Goal: Transaction & Acquisition: Purchase product/service

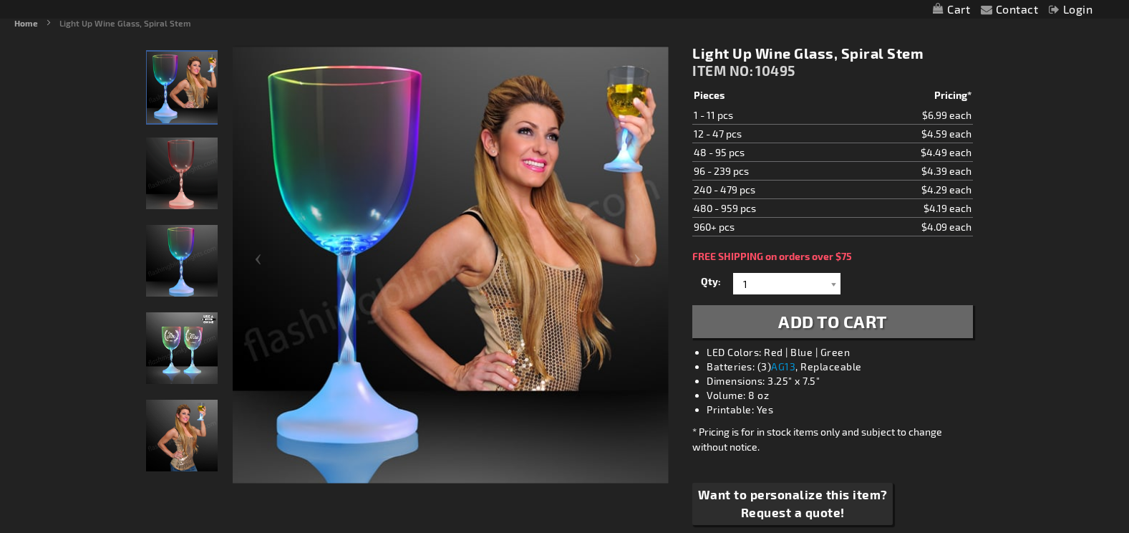
scroll to position [215, 0]
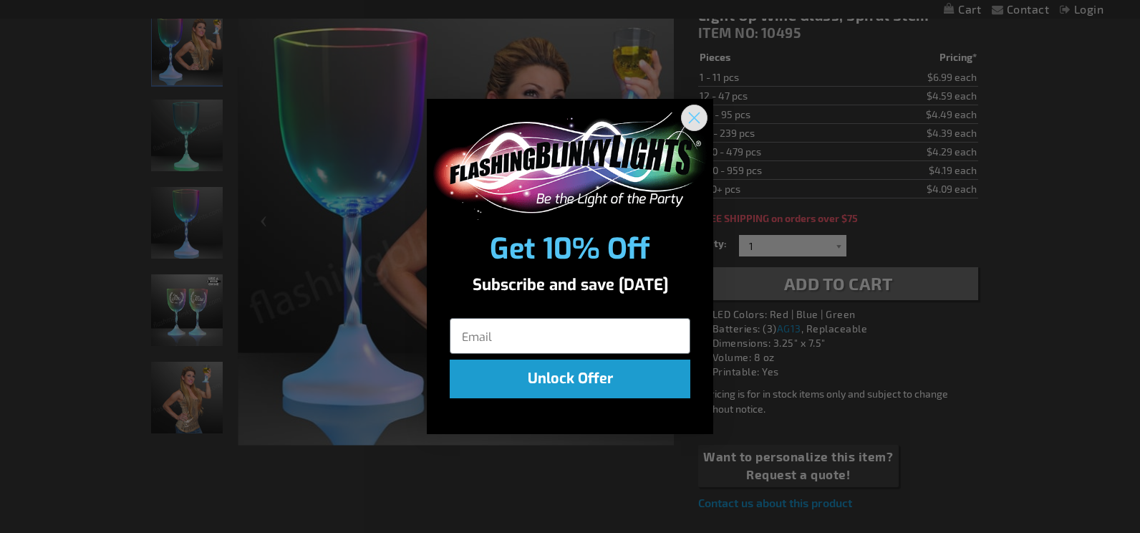
click at [689, 115] on circle "Close dialog" at bounding box center [694, 117] width 24 height 24
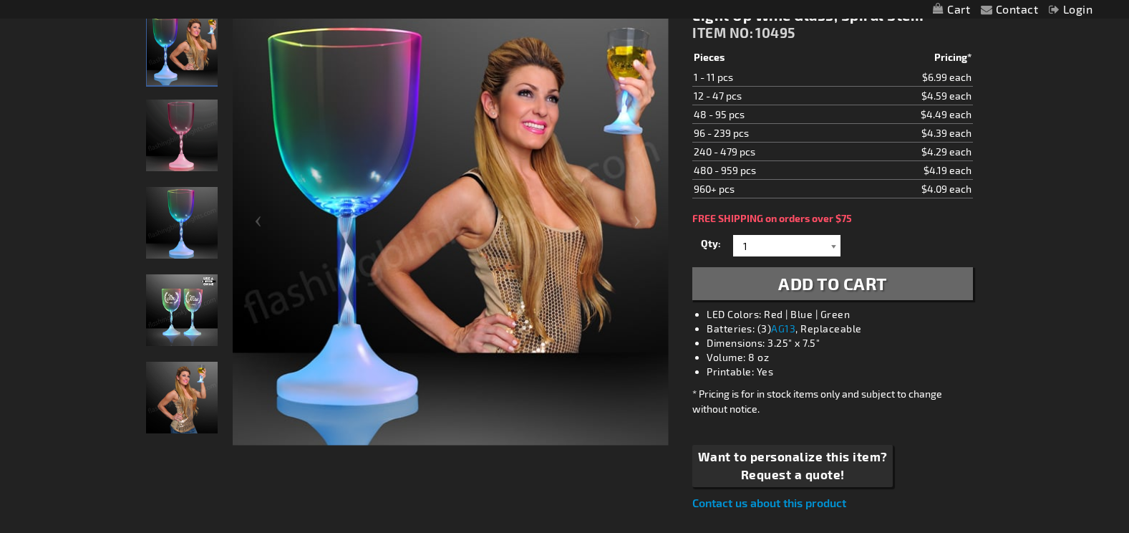
click at [831, 251] on div at bounding box center [833, 245] width 14 height 21
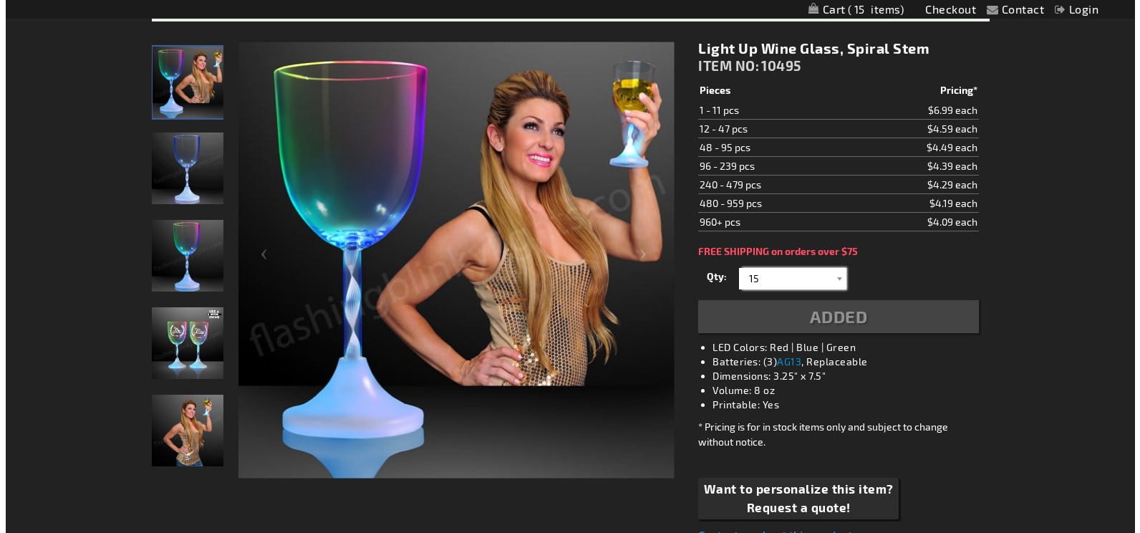
scroll to position [248, 0]
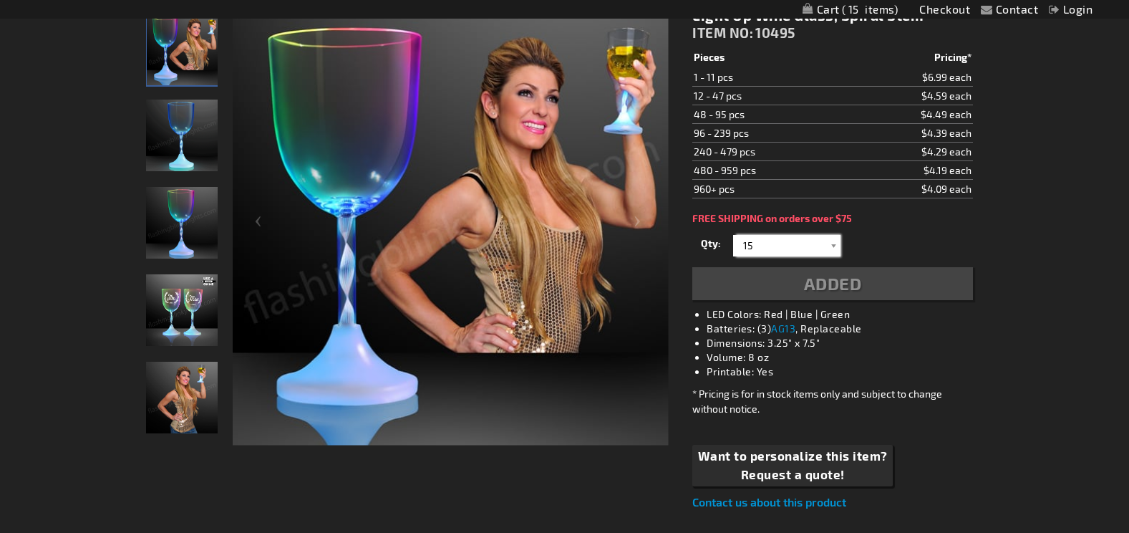
type input "15"
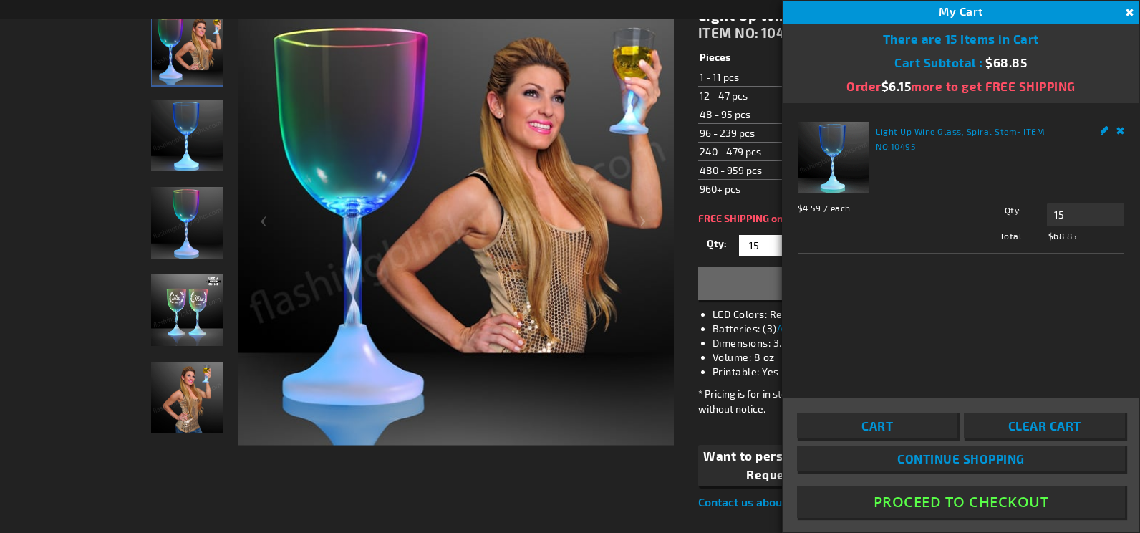
click at [1116, 131] on link "Remove" at bounding box center [1120, 129] width 9 height 15
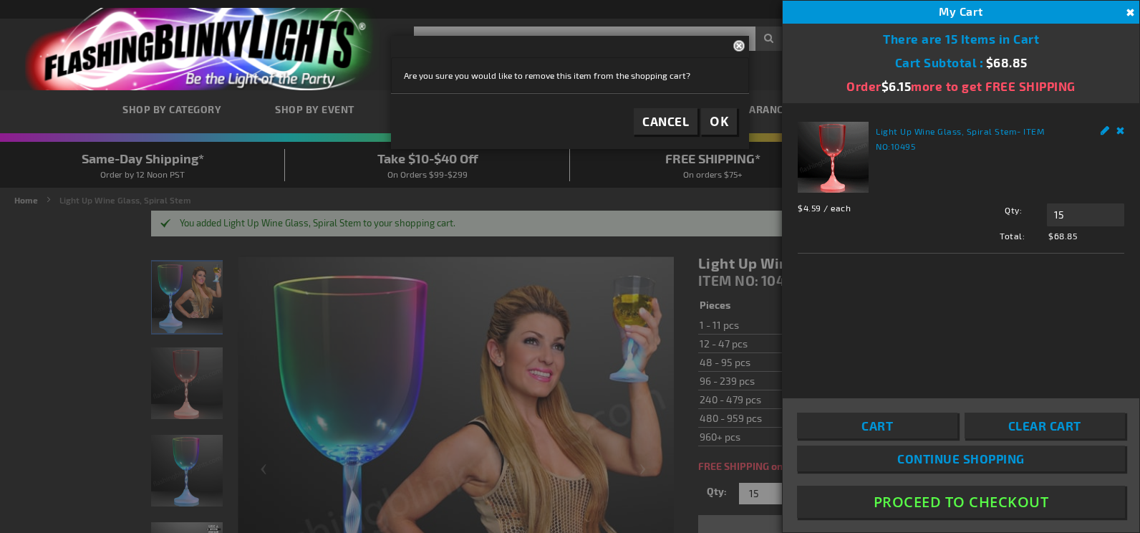
click at [1117, 131] on link "Remove" at bounding box center [1120, 129] width 9 height 15
click at [530, 257] on div at bounding box center [570, 266] width 1140 height 533
click at [1128, 12] on button "Close" at bounding box center [1128, 13] width 16 height 16
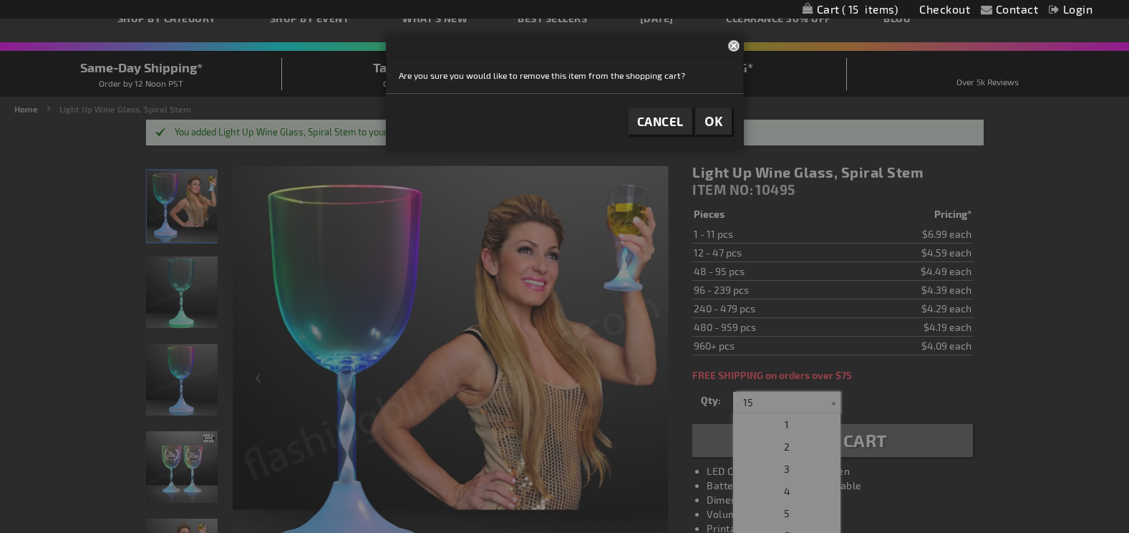
scroll to position [72, 0]
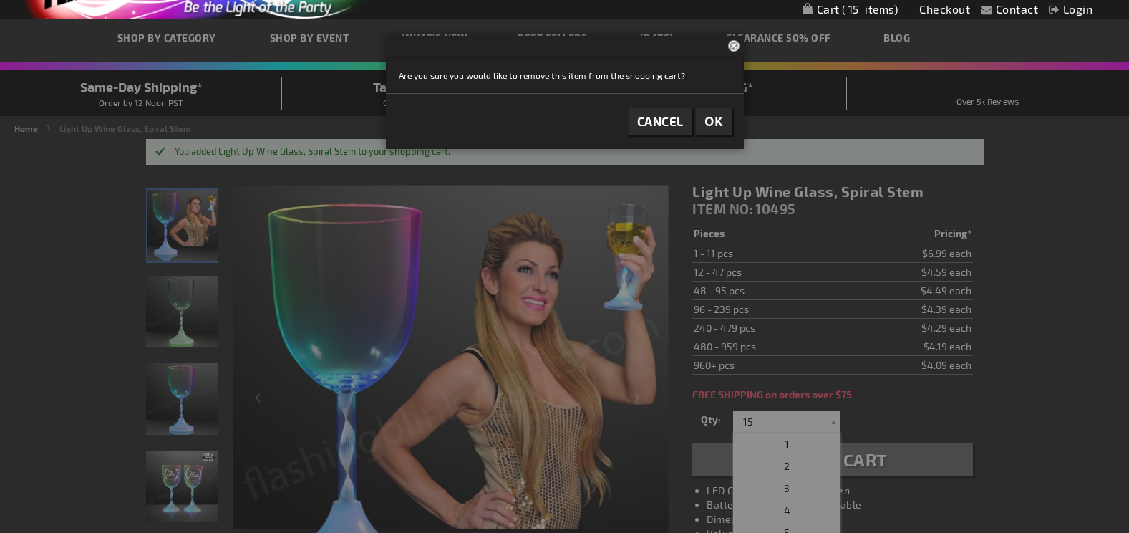
click at [657, 120] on span "Cancel" at bounding box center [660, 121] width 47 height 14
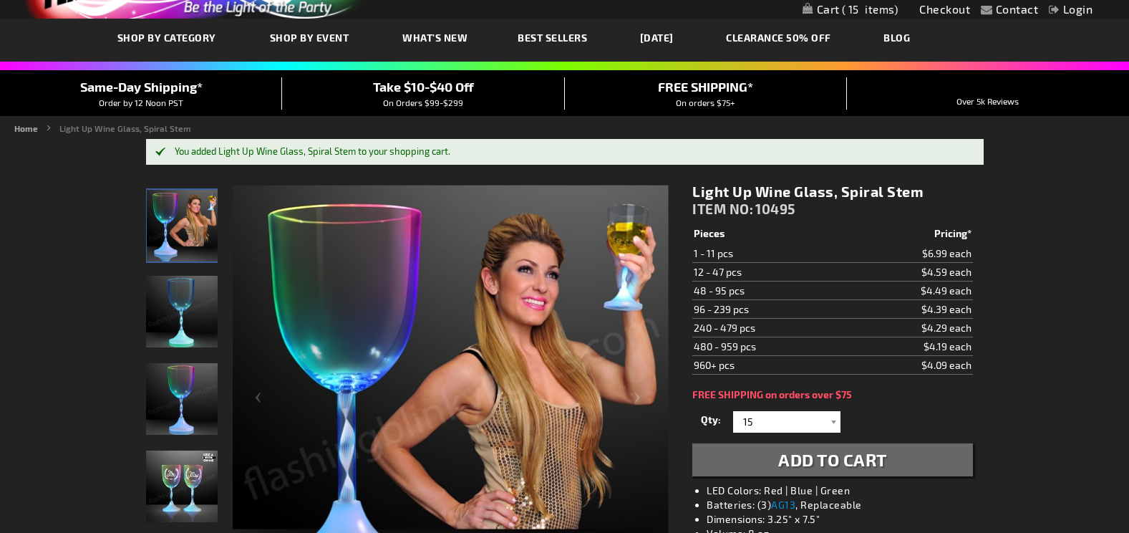
click at [528, 143] on div "You added Light Up Wine Glass, Spiral Stem to your shopping cart." at bounding box center [565, 152] width 838 height 26
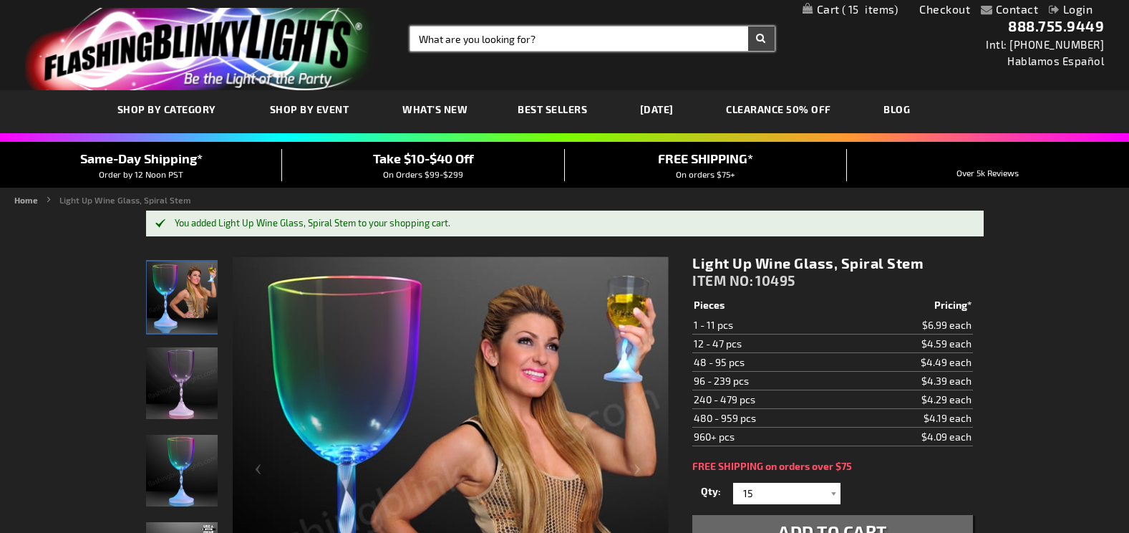
click at [490, 40] on input "Search" at bounding box center [592, 38] width 364 height 24
type input "light up wine glass"
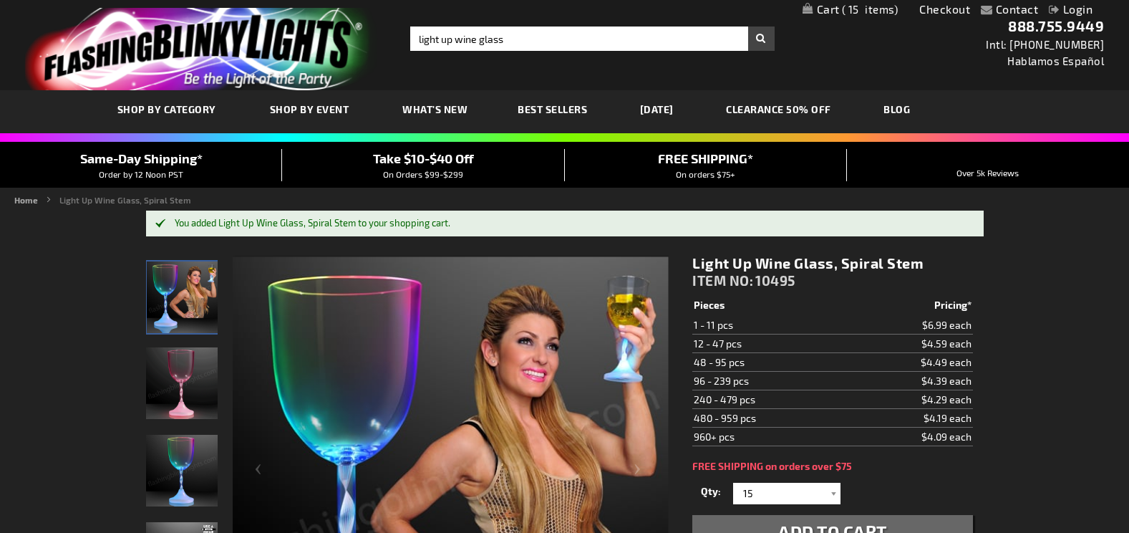
click at [760, 39] on button "Search" at bounding box center [761, 38] width 26 height 24
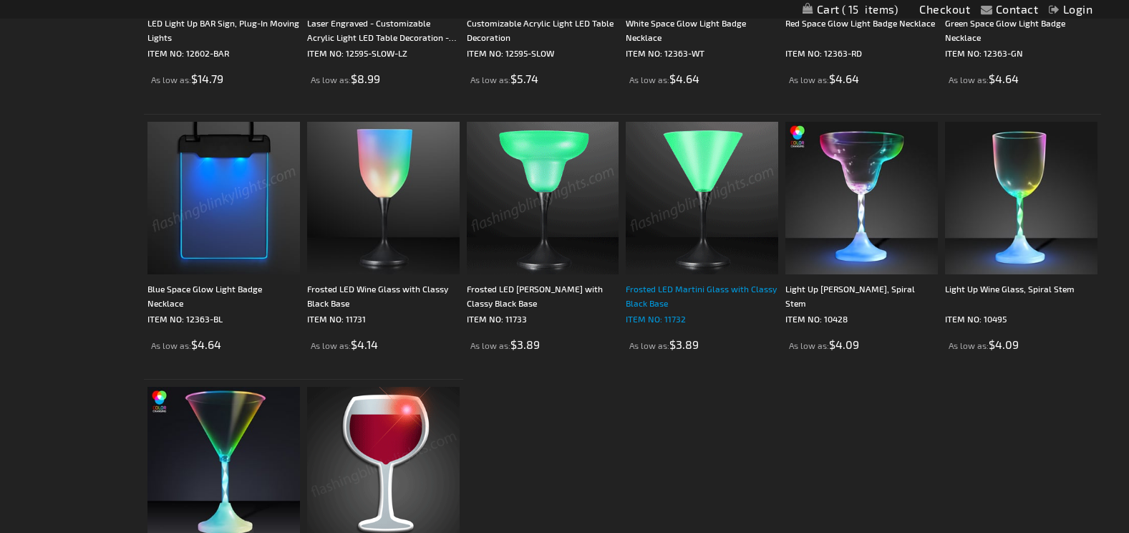
scroll to position [430, 0]
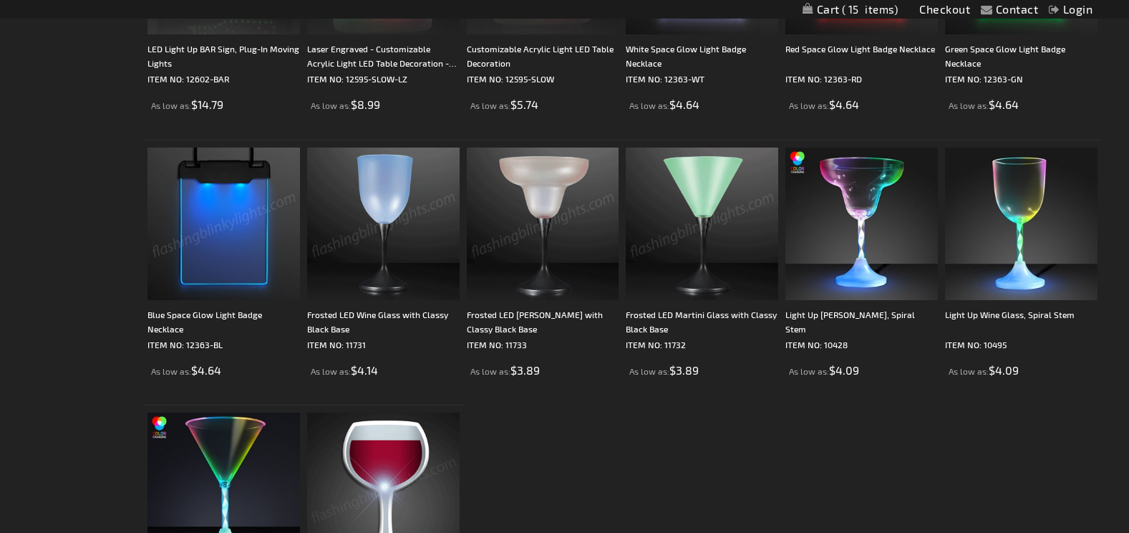
click at [376, 273] on img at bounding box center [383, 223] width 152 height 152
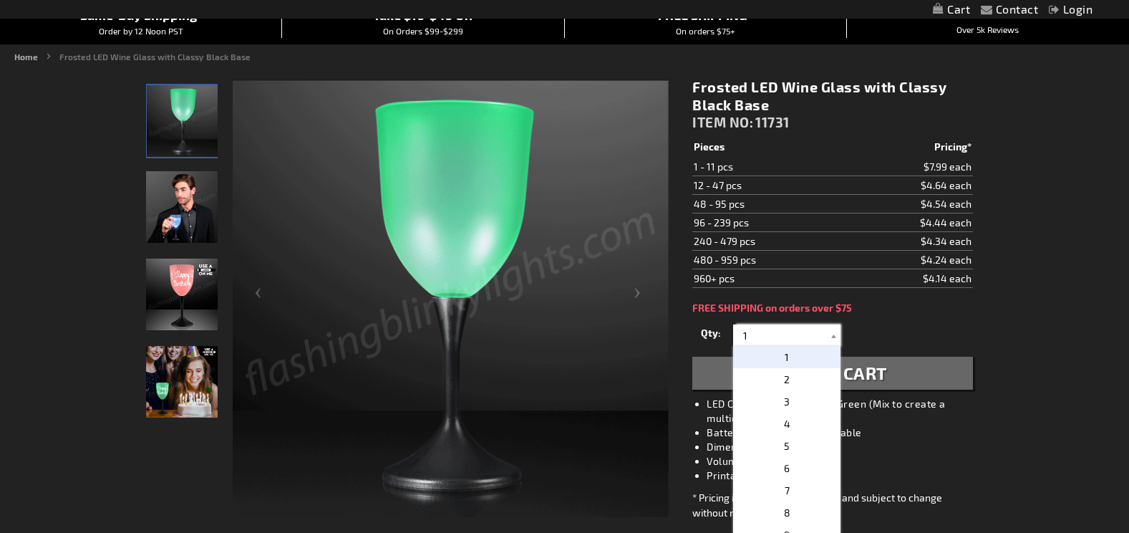
click at [760, 336] on input "1" at bounding box center [789, 334] width 104 height 21
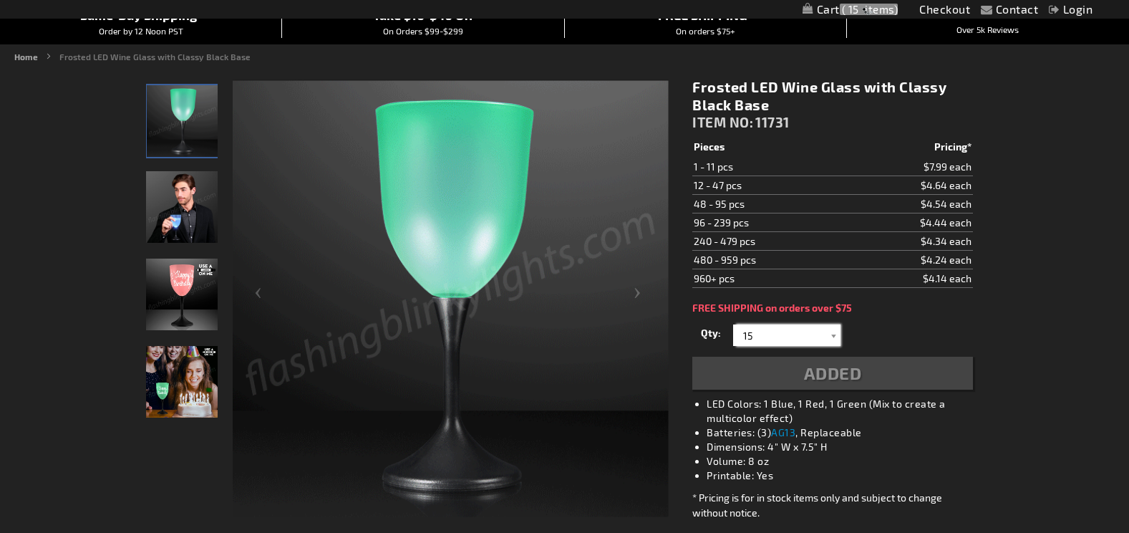
type input "15"
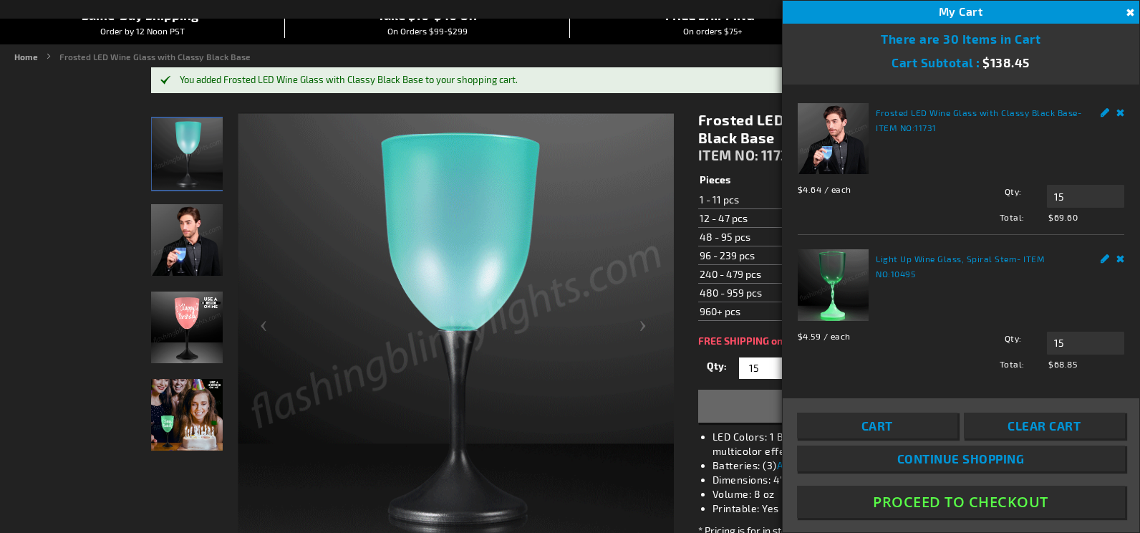
click at [1116, 254] on link "Remove" at bounding box center [1120, 256] width 9 height 15
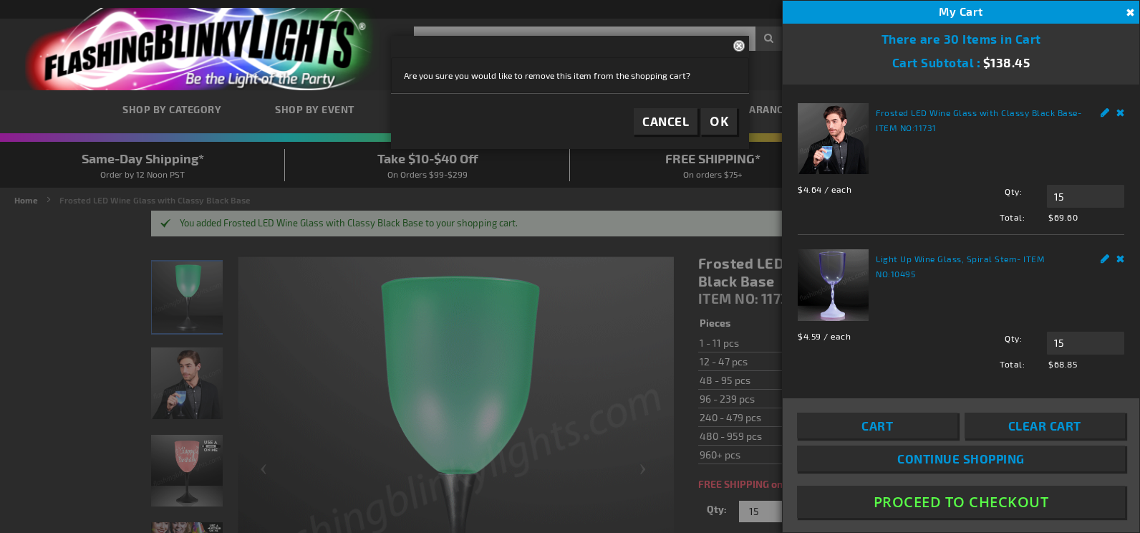
click at [1100, 256] on link "Edit" at bounding box center [1104, 256] width 9 height 15
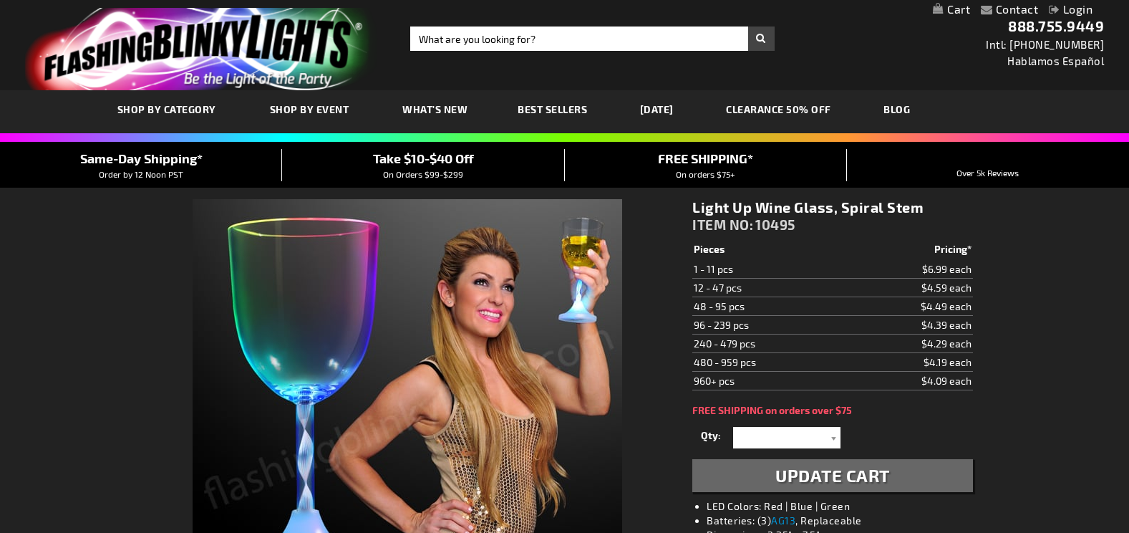
select select
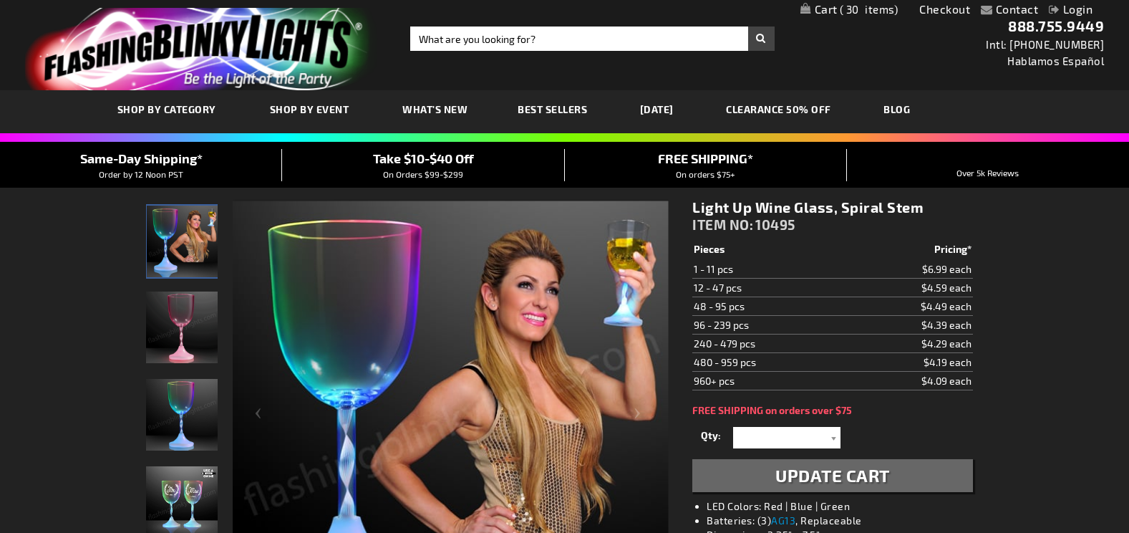
click at [829, 477] on span "Update Cart" at bounding box center [832, 475] width 115 height 21
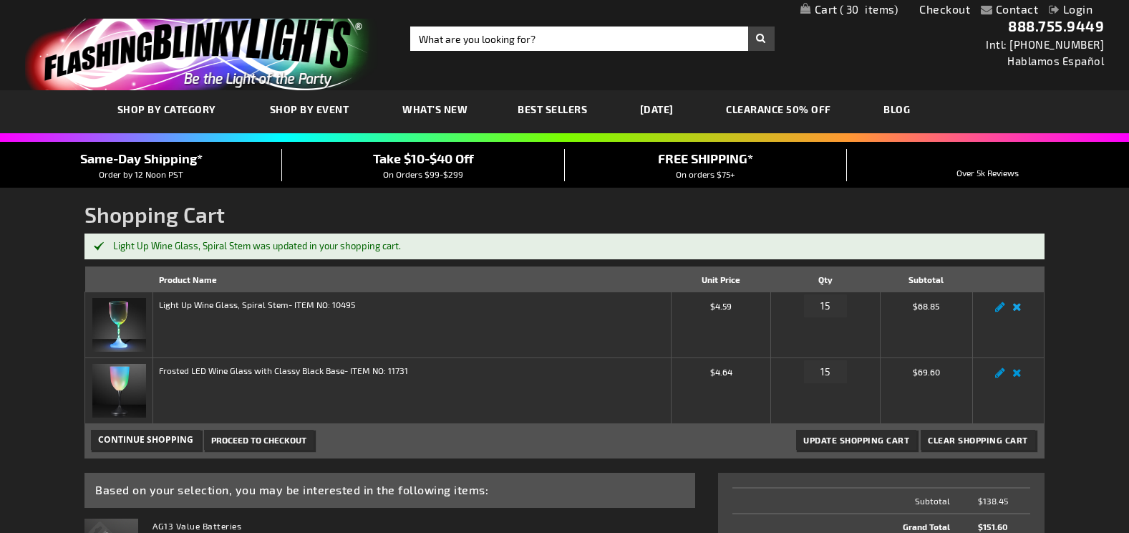
click at [1016, 311] on link "Remove item" at bounding box center [1017, 311] width 16 height 0
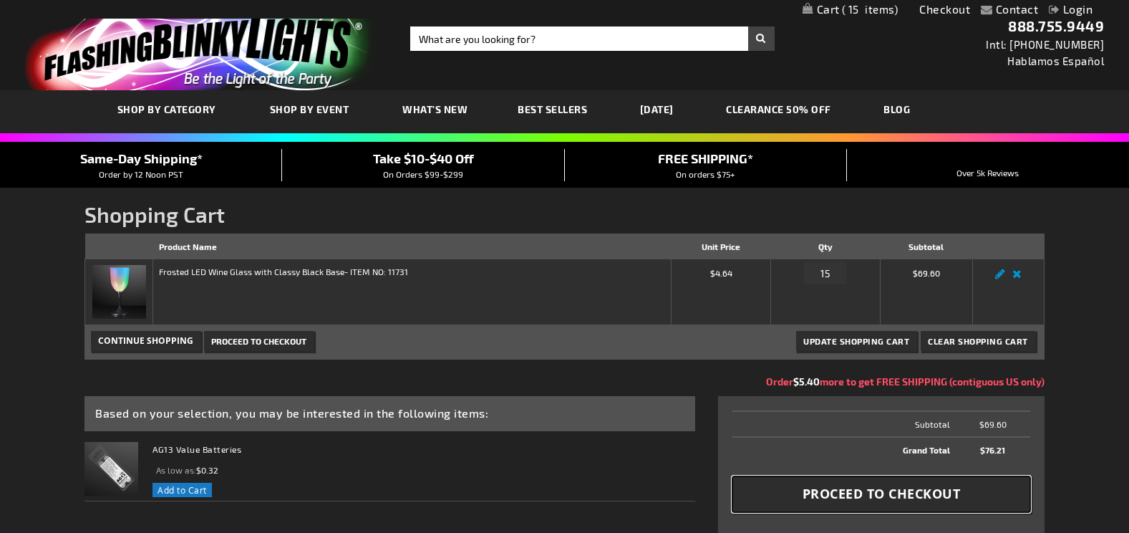
click at [860, 495] on span "Proceed to Checkout" at bounding box center [881, 494] width 158 height 18
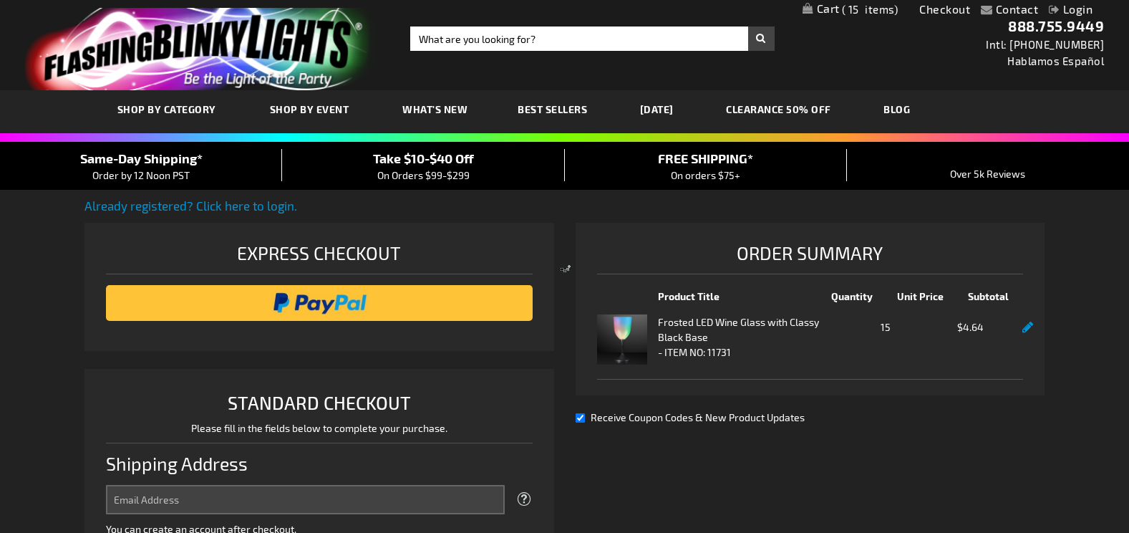
select select "US"
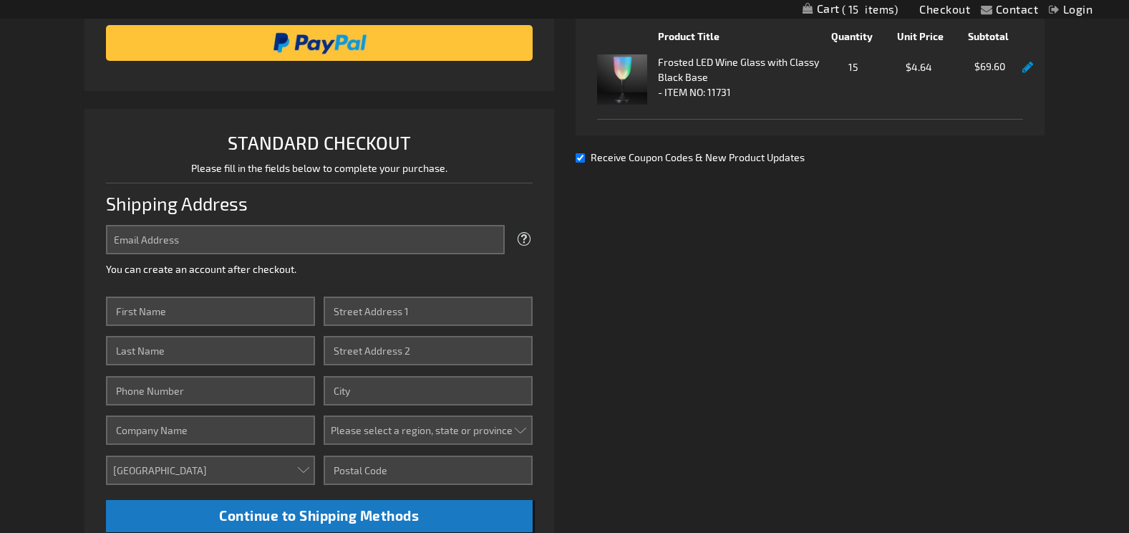
scroll to position [286, 0]
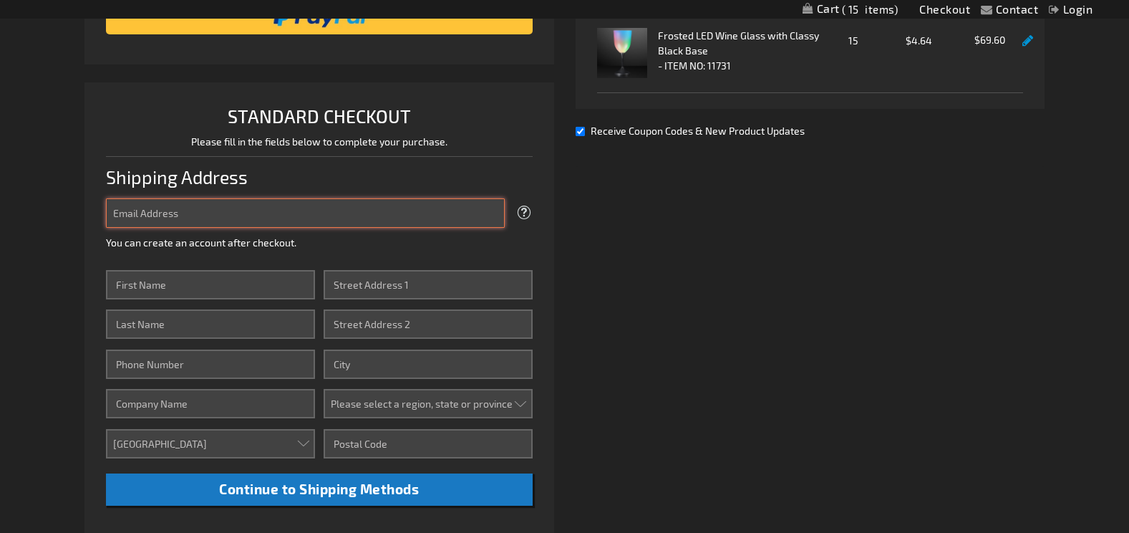
click at [445, 212] on input "Email Address" at bounding box center [305, 212] width 398 height 29
type input "carolinagonzalez66@hotmail.com"
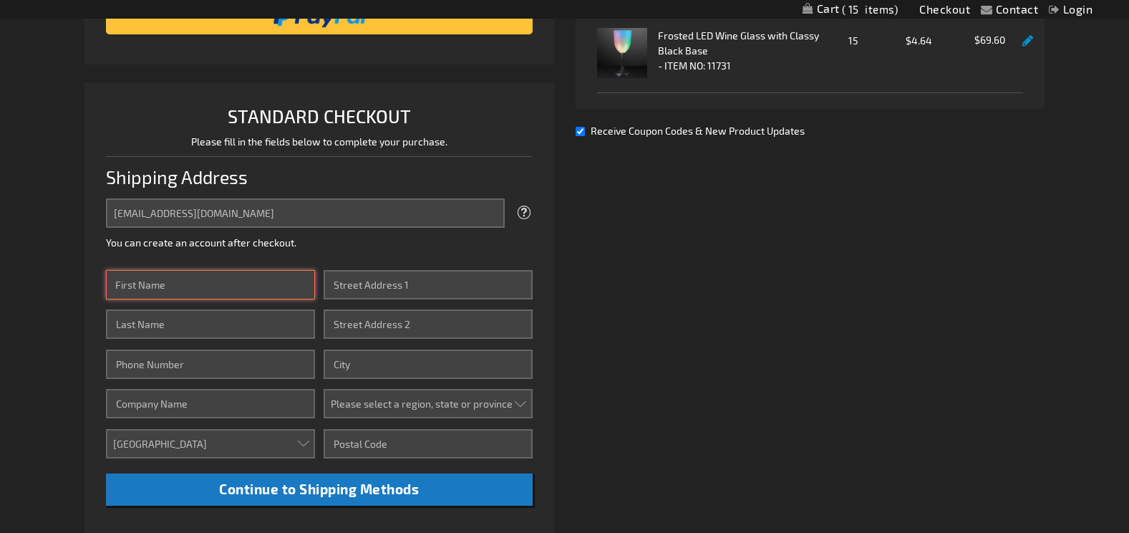
click at [276, 290] on input "First Name" at bounding box center [210, 284] width 209 height 29
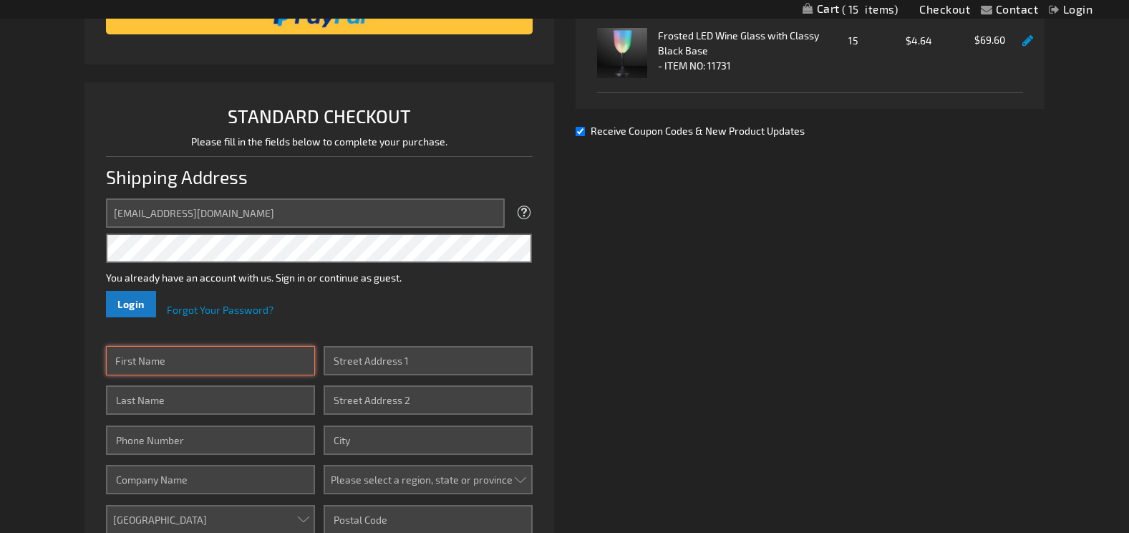
type input "VICENTE"
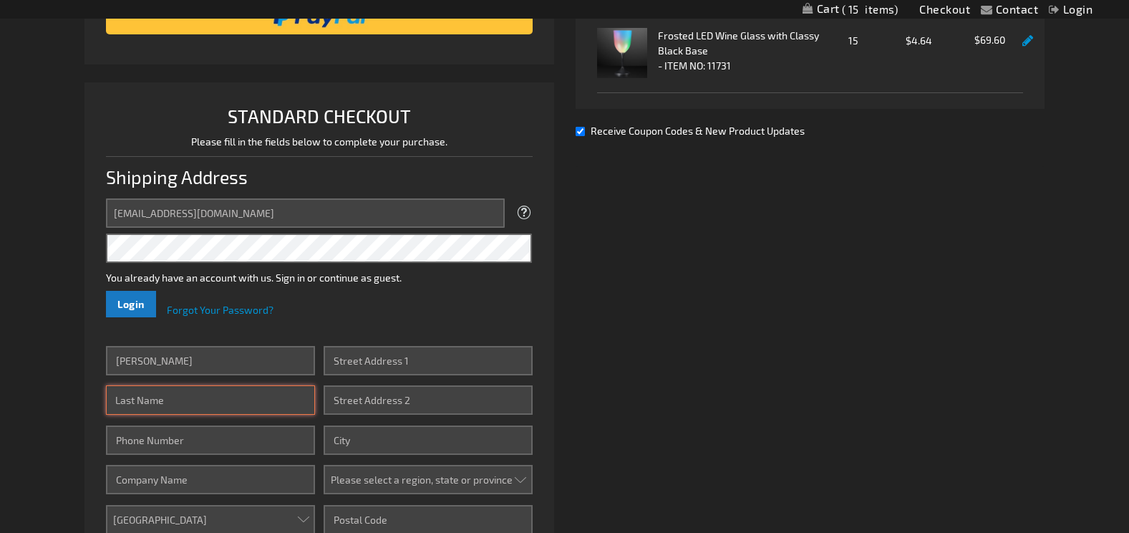
type input "GONZALEZ"
type input "9567639756"
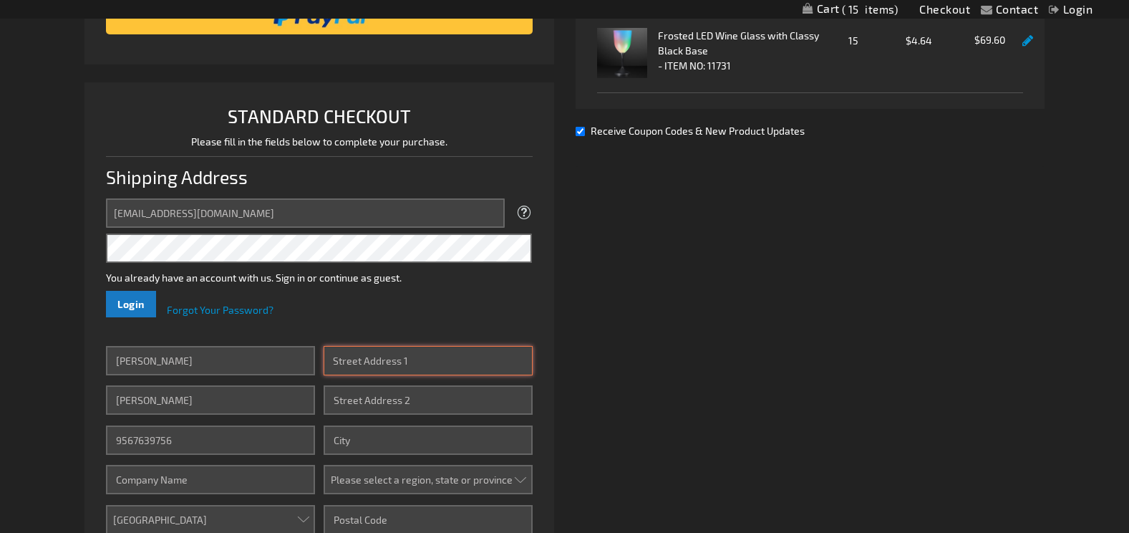
type input "219 S Peach St Gps"
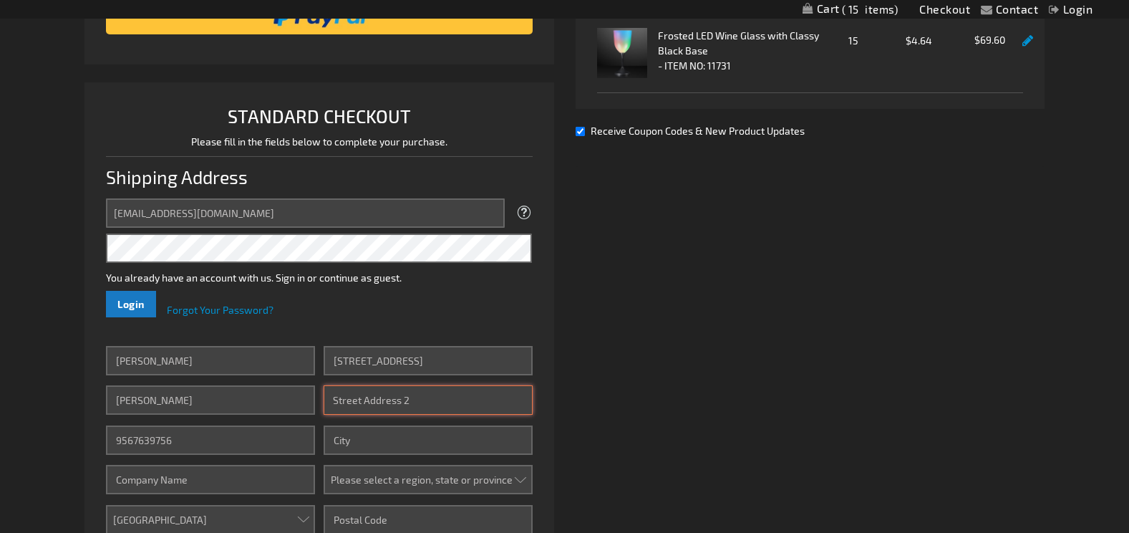
type input "pearsall, TX"
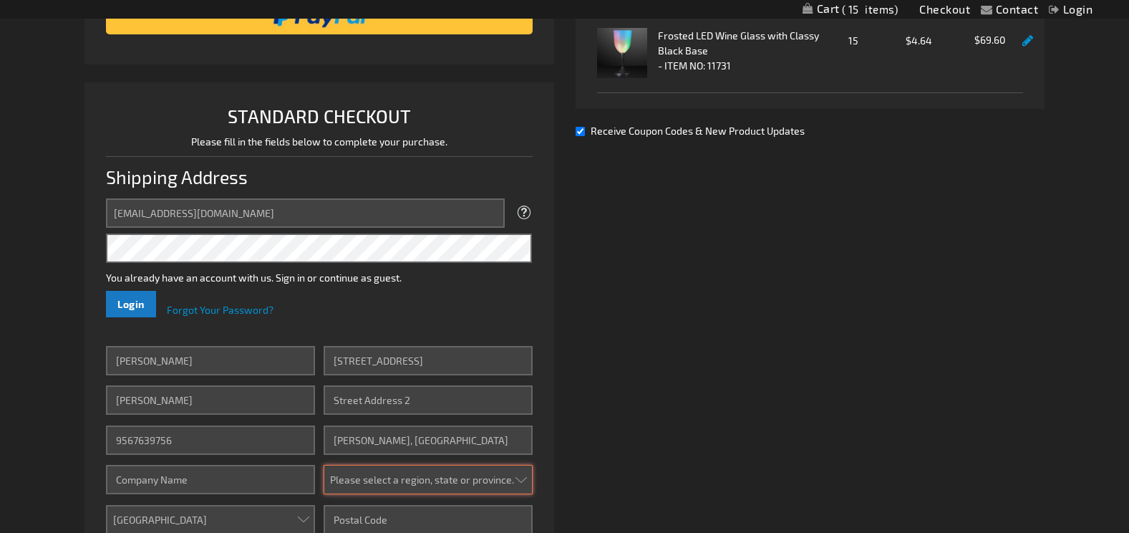
select select "57"
type input "78061"
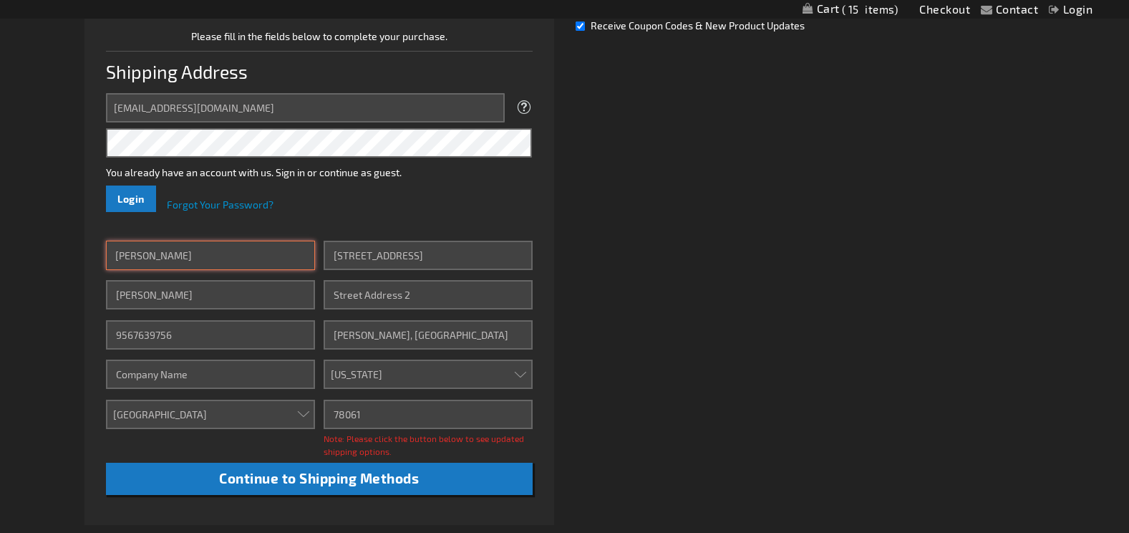
scroll to position [430, 0]
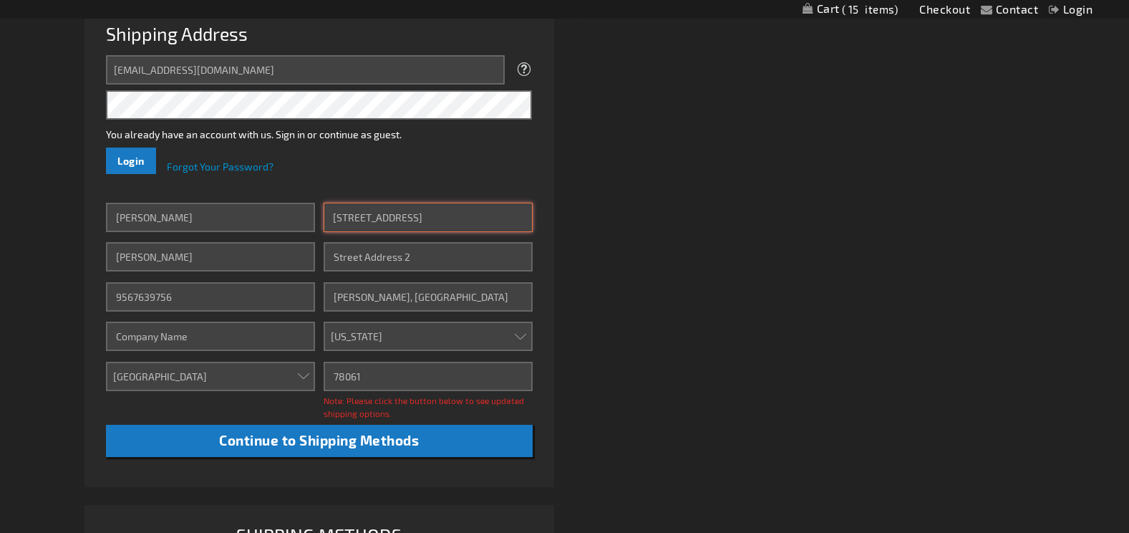
click at [467, 225] on input "219 S Peach St Gps" at bounding box center [428, 217] width 209 height 29
type input "2"
type input "8980 Snow Falls Drive"
click at [656, 299] on div "Already registered? Click here to login. Shipping Review & Payments Estimated T…" at bounding box center [563, 211] width 959 height 888
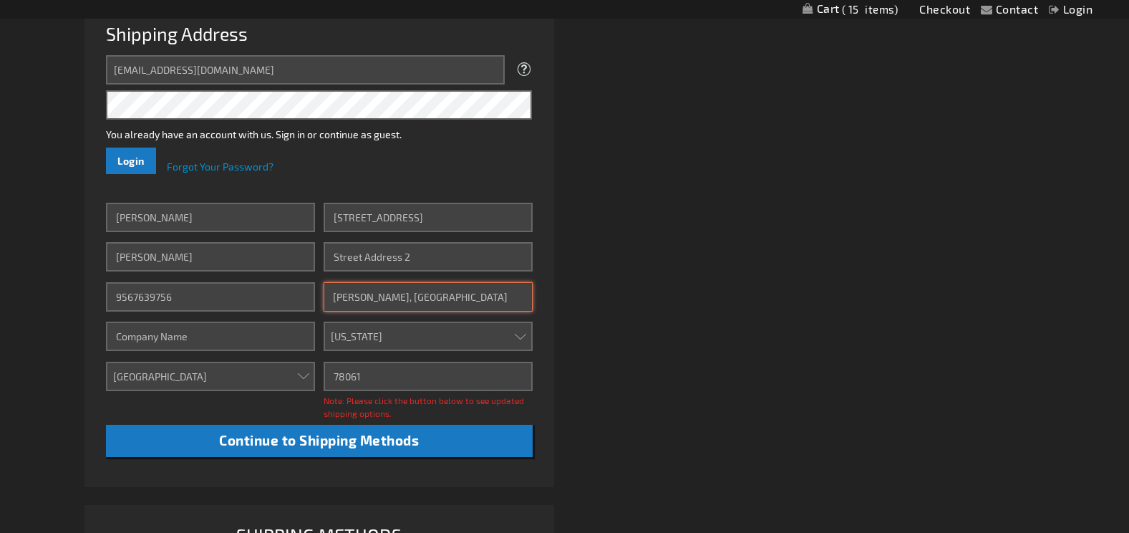
click at [439, 299] on input "pearsall, TX" at bounding box center [428, 296] width 209 height 29
type input "p"
type input "laredo"
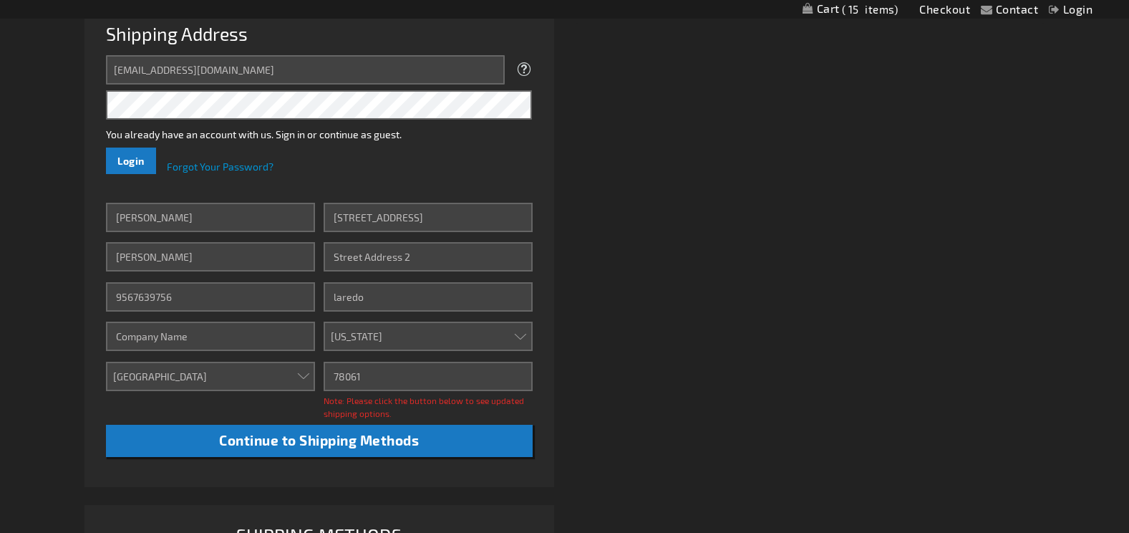
click at [608, 303] on div "Already registered? Click here to login. Shipping Review & Payments Estimated T…" at bounding box center [563, 211] width 959 height 888
click at [419, 376] on input "78061" at bounding box center [428, 375] width 209 height 29
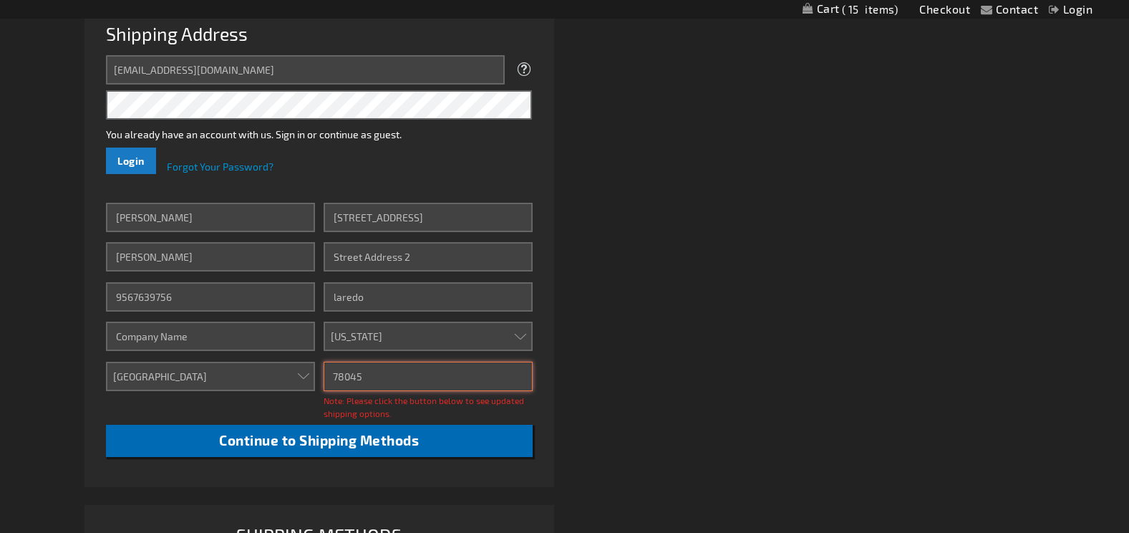
type input "78045"
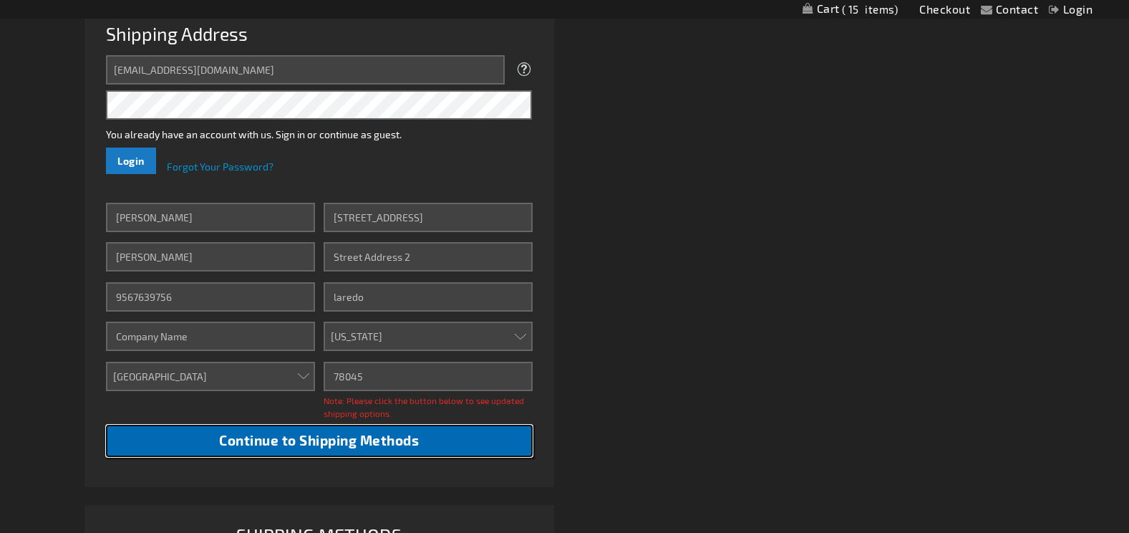
click at [261, 442] on span "Continue to Shipping Methods" at bounding box center [319, 440] width 200 height 16
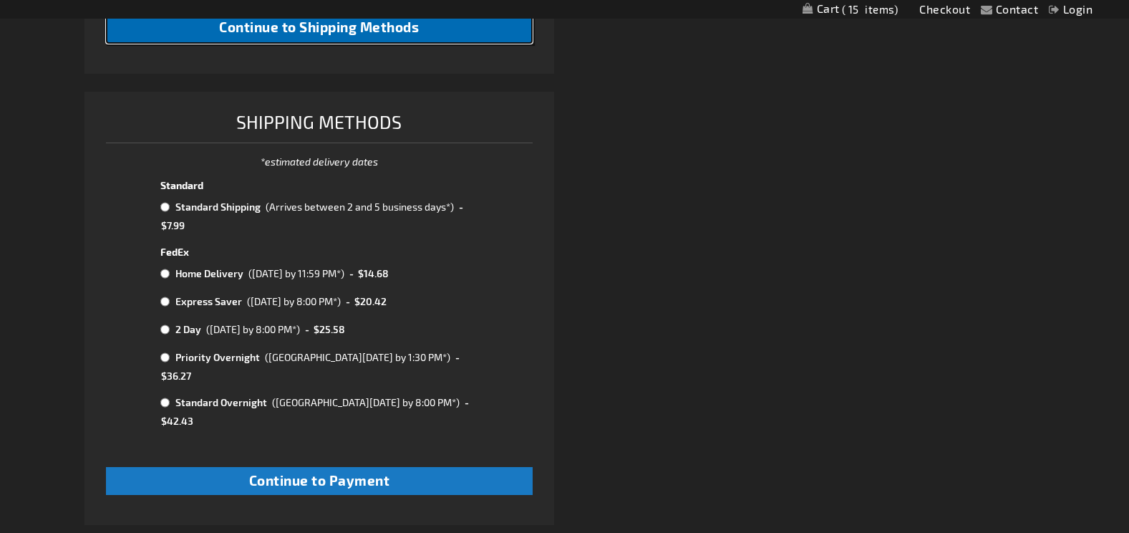
scroll to position [859, 0]
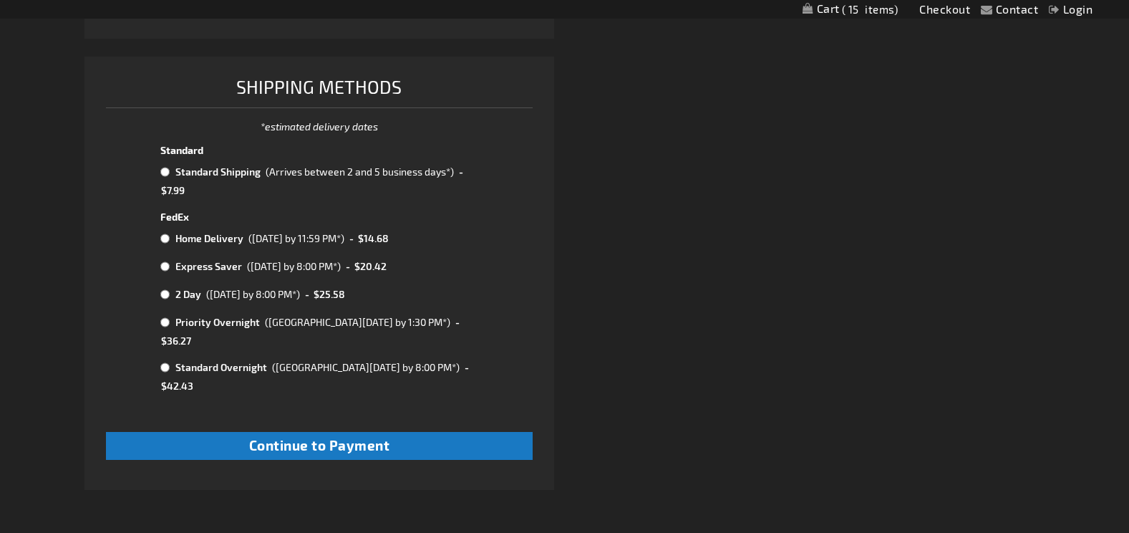
click at [164, 170] on input "radio" at bounding box center [164, 171] width 9 height 11
radio input "true"
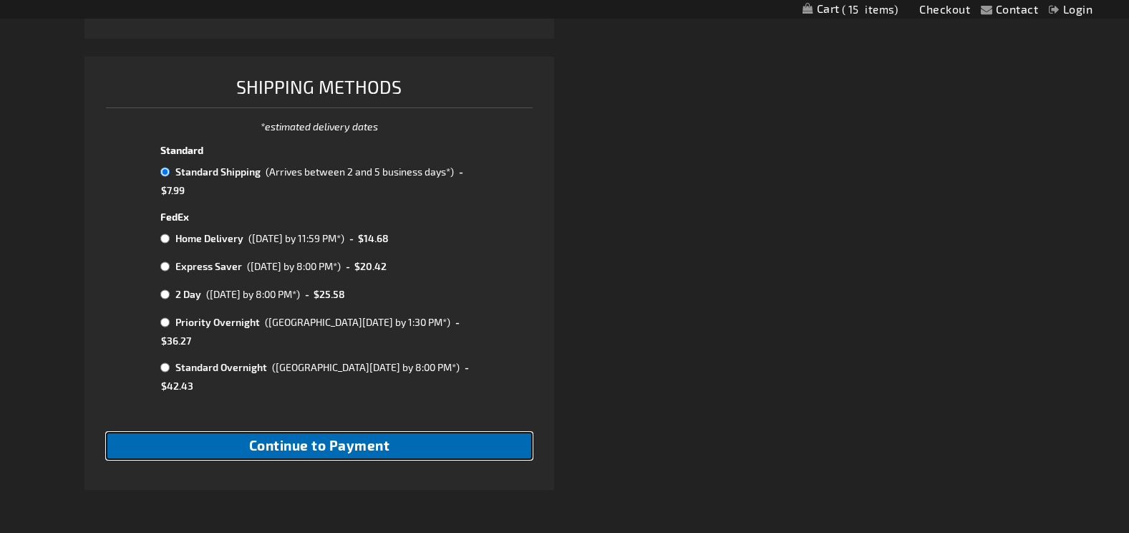
click at [329, 437] on span "Continue to Payment" at bounding box center [319, 445] width 141 height 16
checkbox input "true"
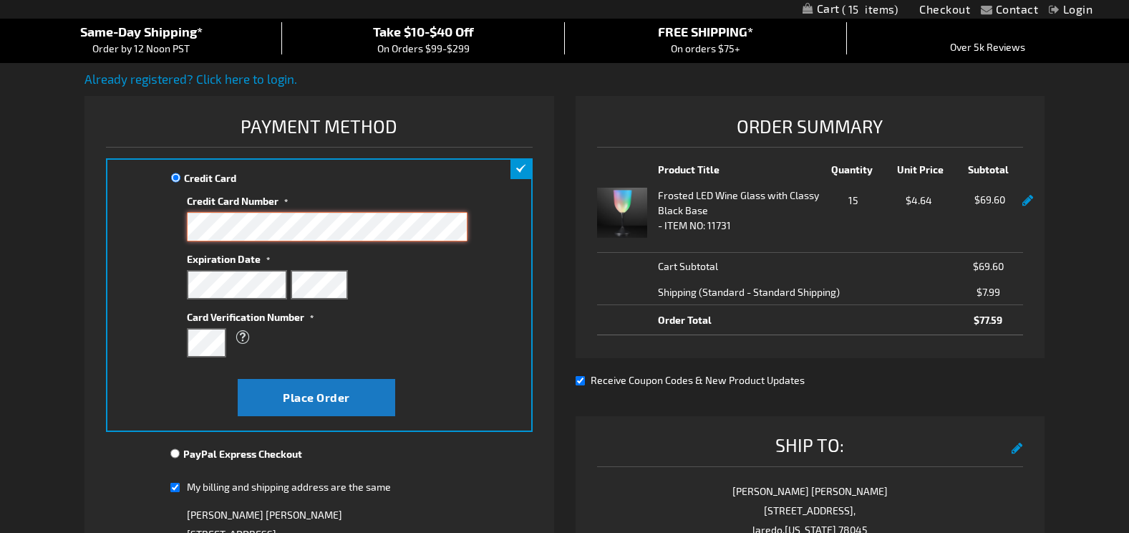
scroll to position [143, 0]
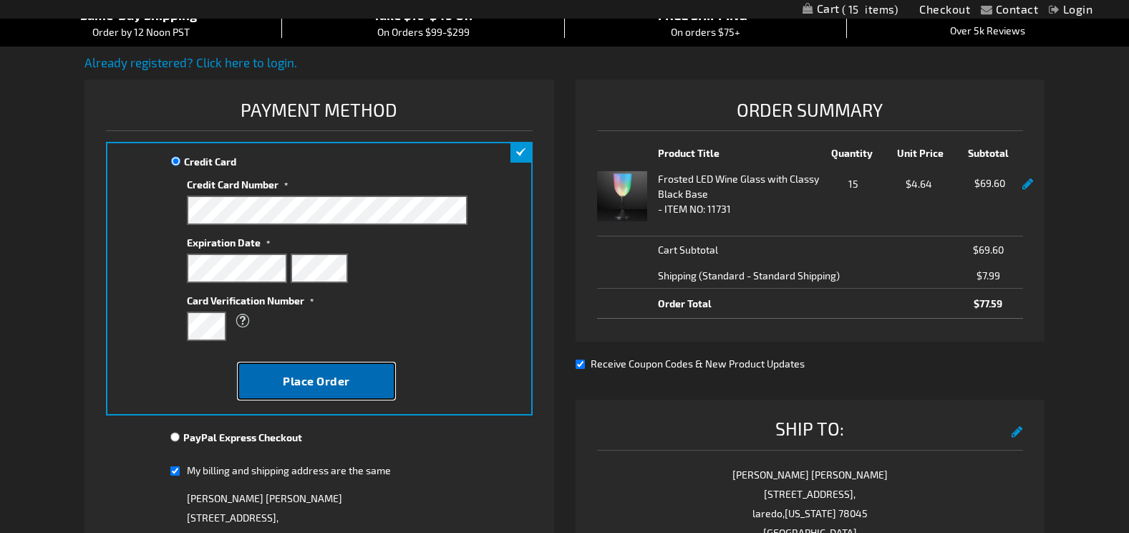
click at [306, 381] on span "Place Order" at bounding box center [316, 381] width 67 height 14
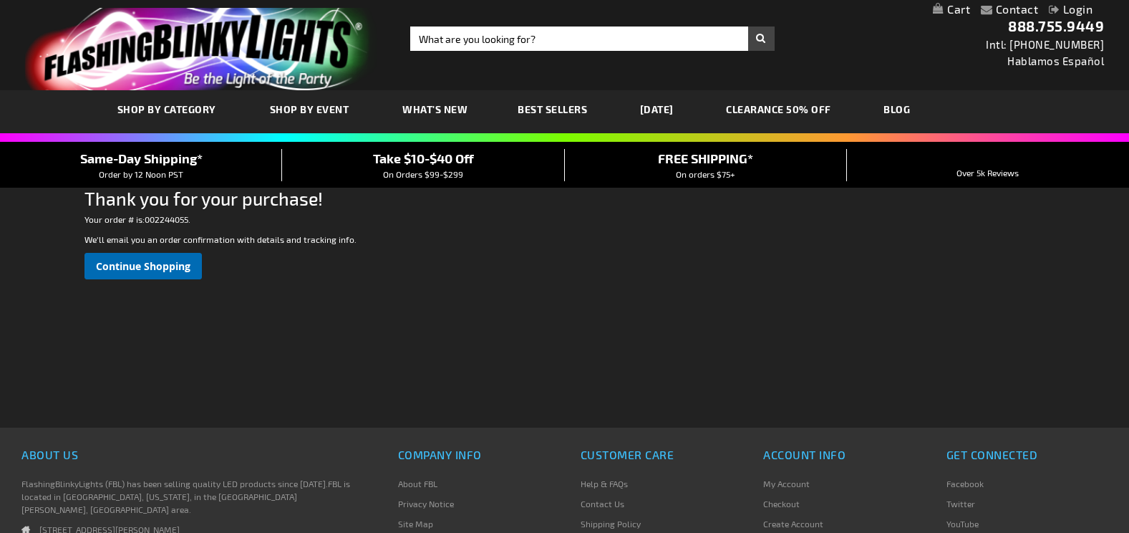
click at [148, 268] on span "Continue Shopping" at bounding box center [143, 266] width 94 height 14
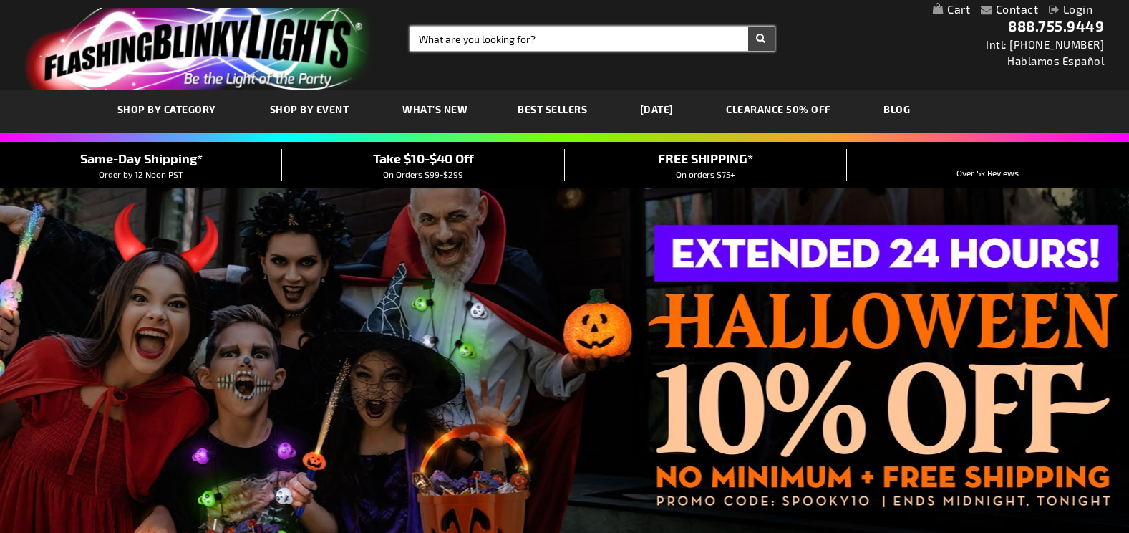
click at [561, 42] on input "Search" at bounding box center [592, 38] width 364 height 24
type input "light up wine glass"
click at [748, 26] on button "Search" at bounding box center [761, 38] width 26 height 24
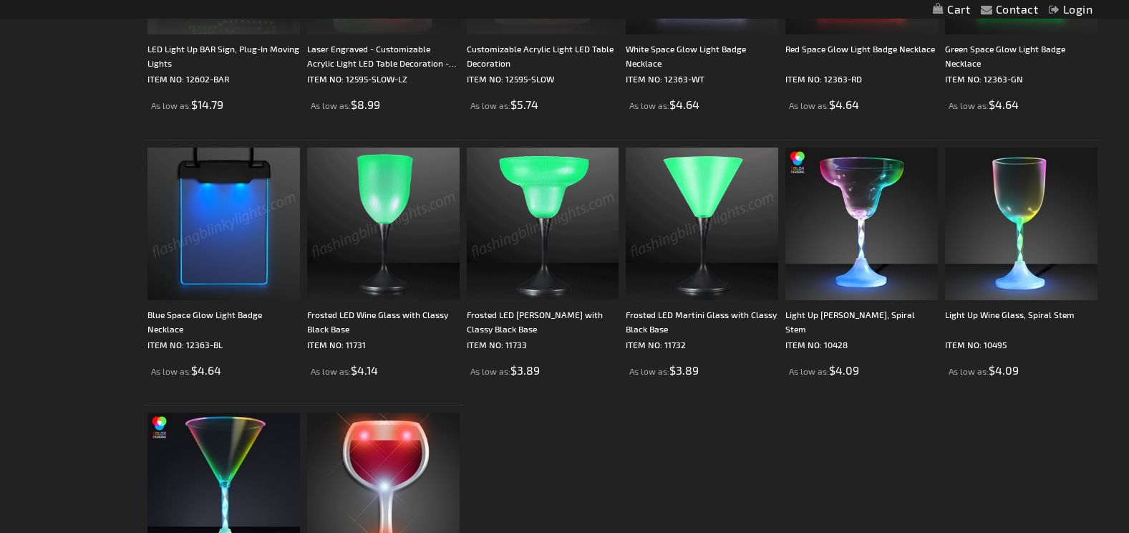
scroll to position [430, 0]
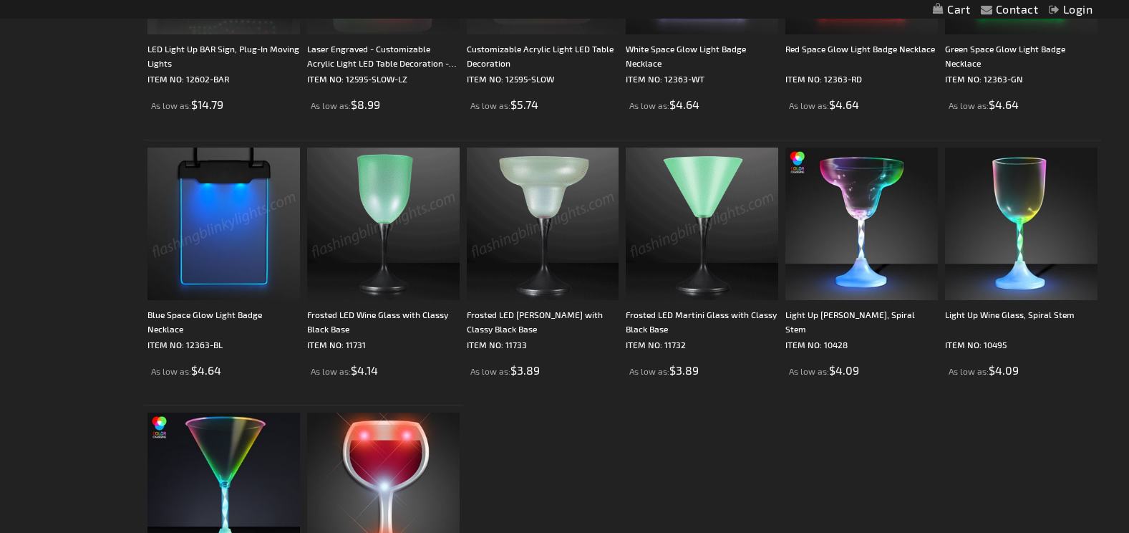
click at [416, 251] on img at bounding box center [383, 223] width 152 height 152
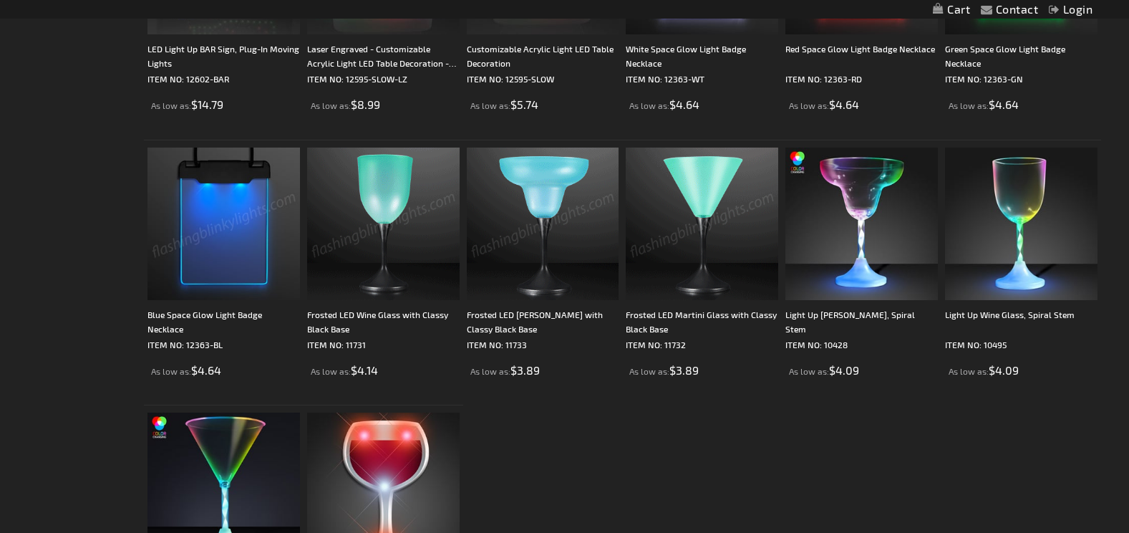
scroll to position [0, 0]
